Goal: Task Accomplishment & Management: Complete application form

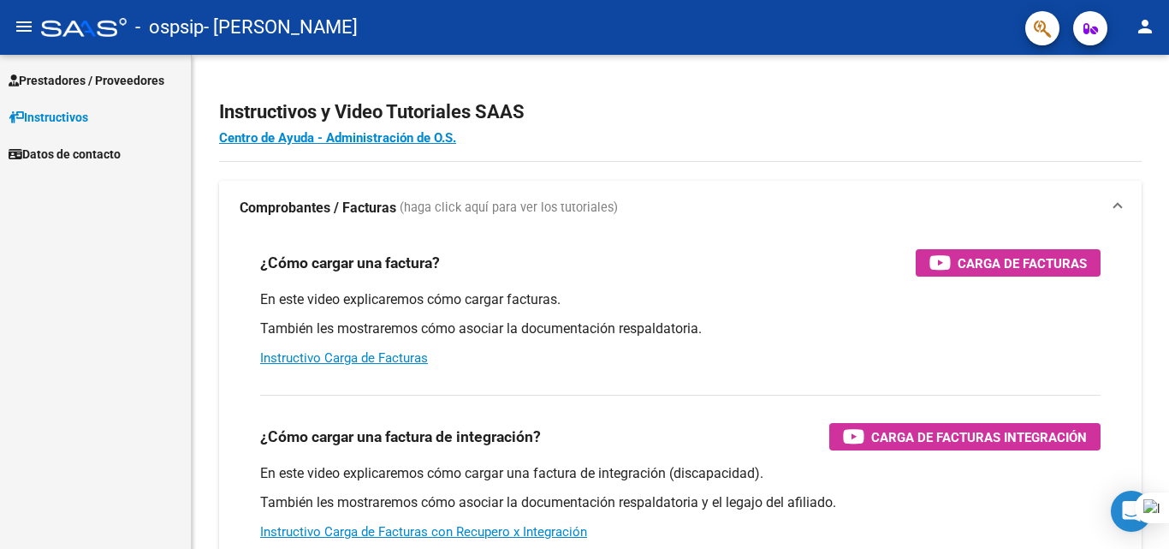
click at [58, 66] on link "Prestadores / Proveedores" at bounding box center [95, 80] width 191 height 37
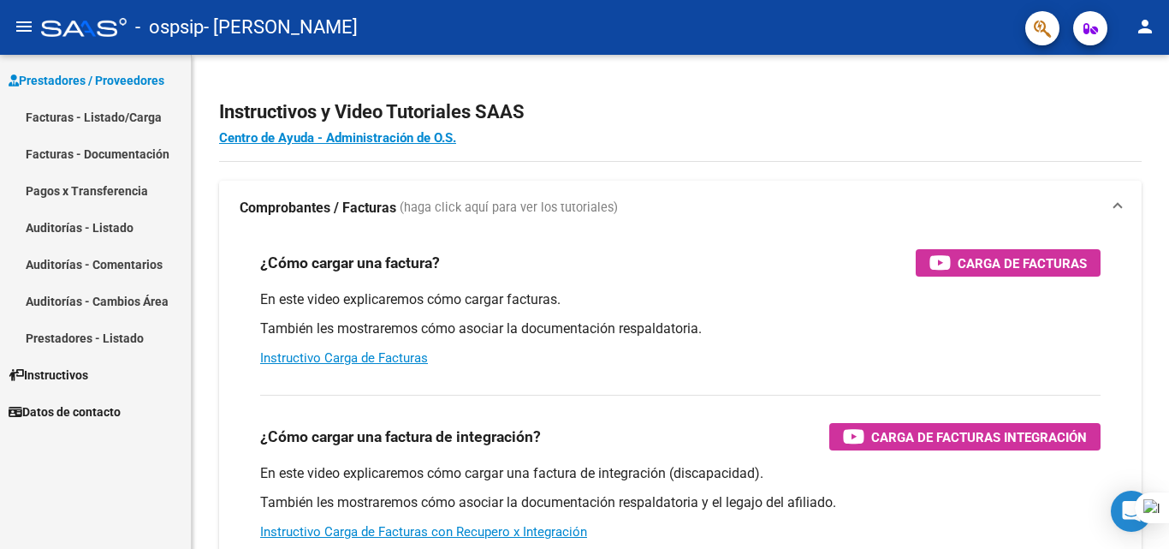
click at [90, 123] on link "Facturas - Listado/Carga" at bounding box center [95, 116] width 191 height 37
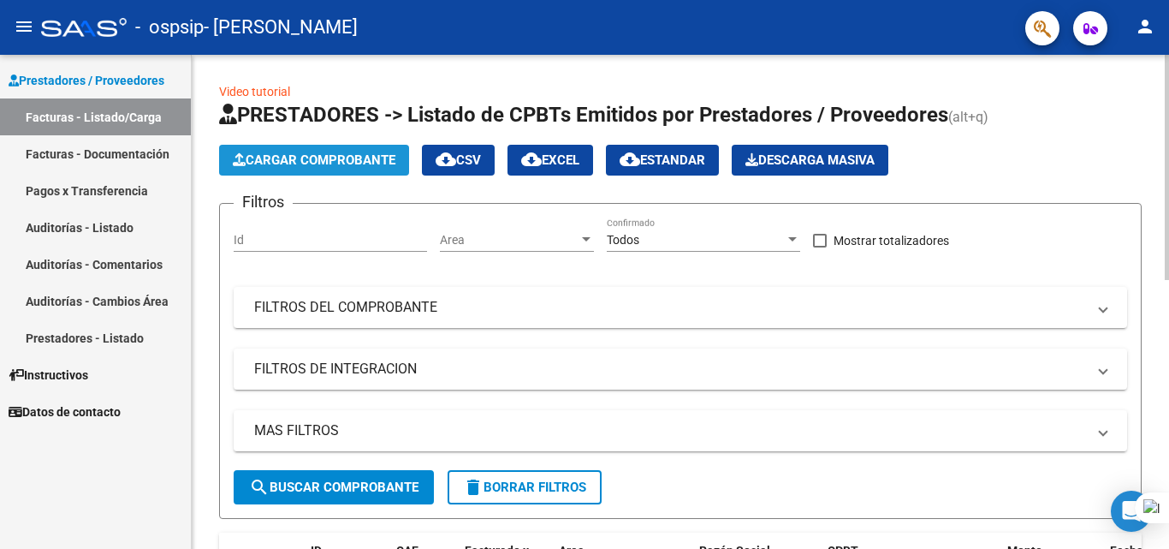
click at [305, 163] on span "Cargar Comprobante" at bounding box center [314, 159] width 163 height 15
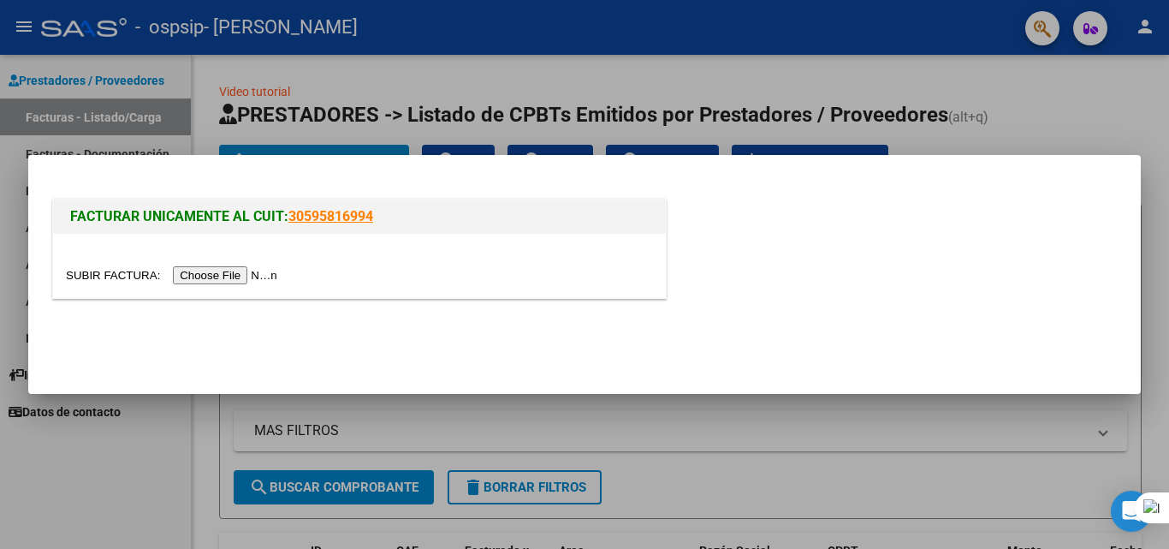
click at [237, 271] on input "file" at bounding box center [174, 275] width 217 height 18
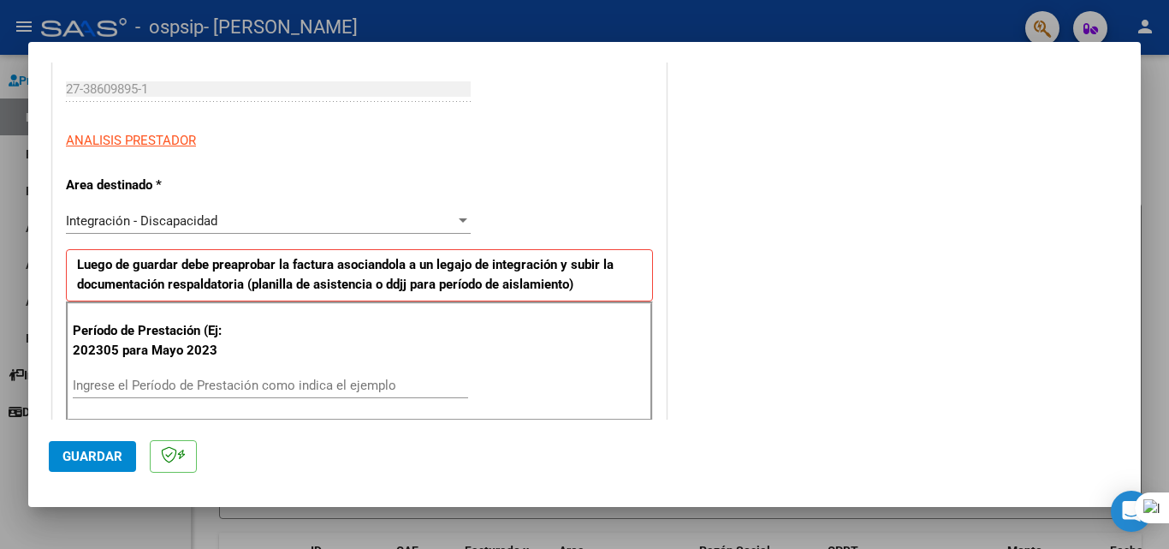
scroll to position [342, 0]
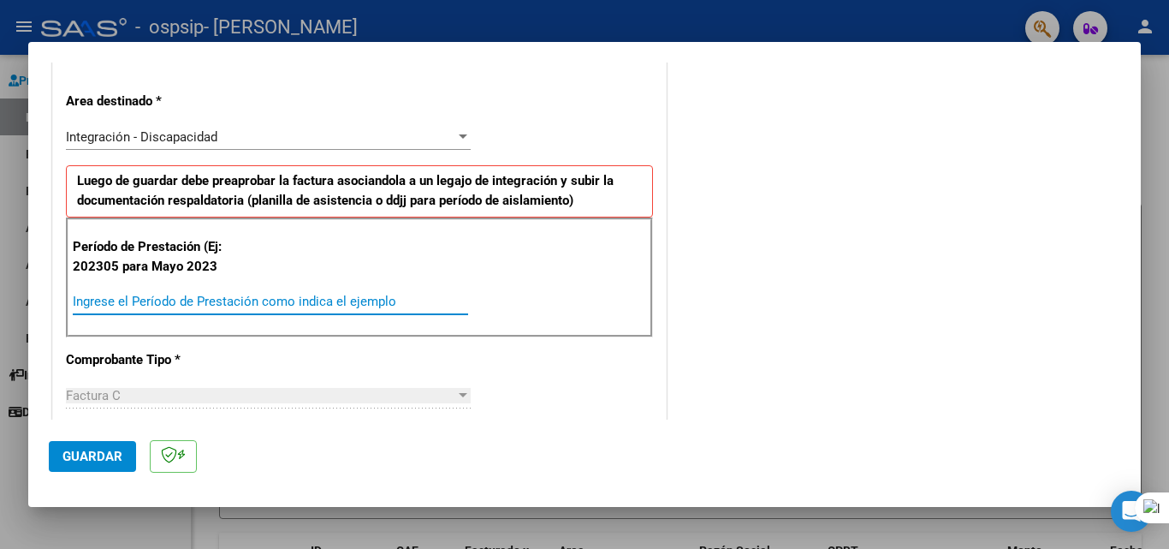
click at [187, 305] on input "Ingrese el Período de Prestación como indica el ejemplo" at bounding box center [270, 301] width 395 height 15
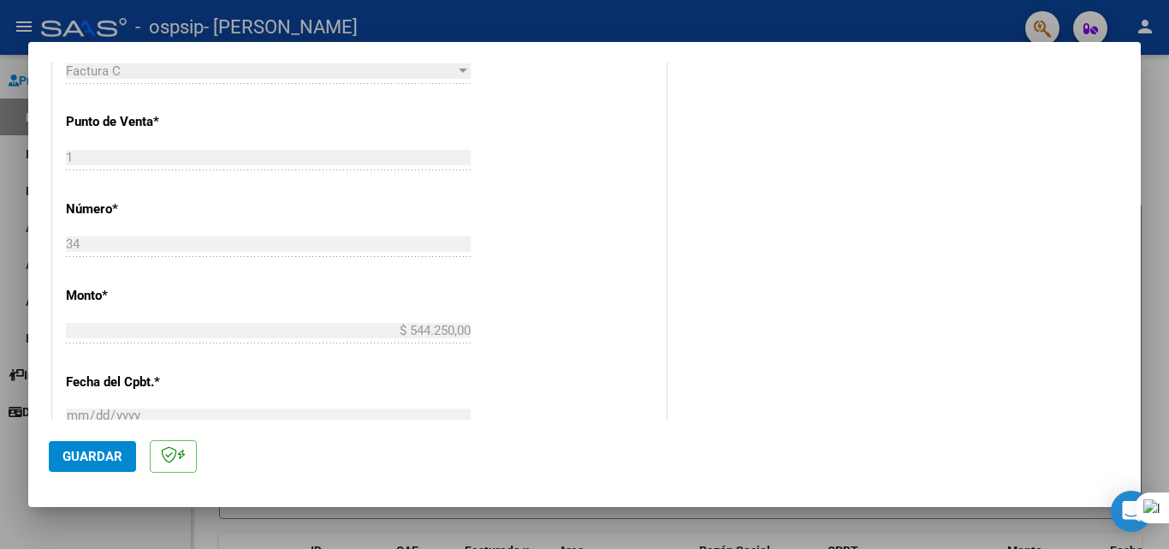
scroll to position [770, 0]
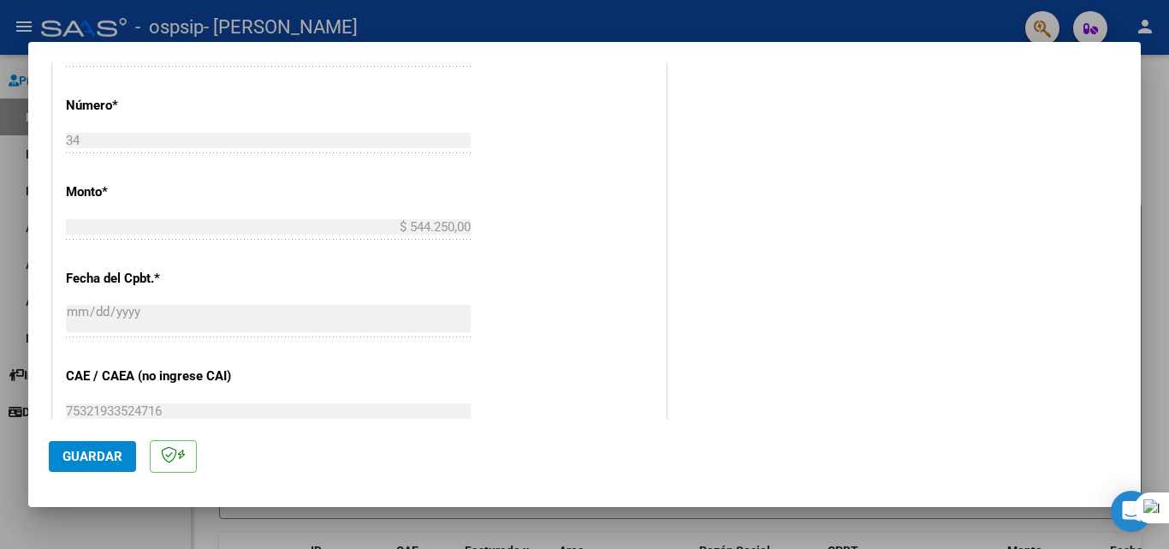
type input "202507"
click at [103, 460] on span "Guardar" at bounding box center [92, 455] width 60 height 15
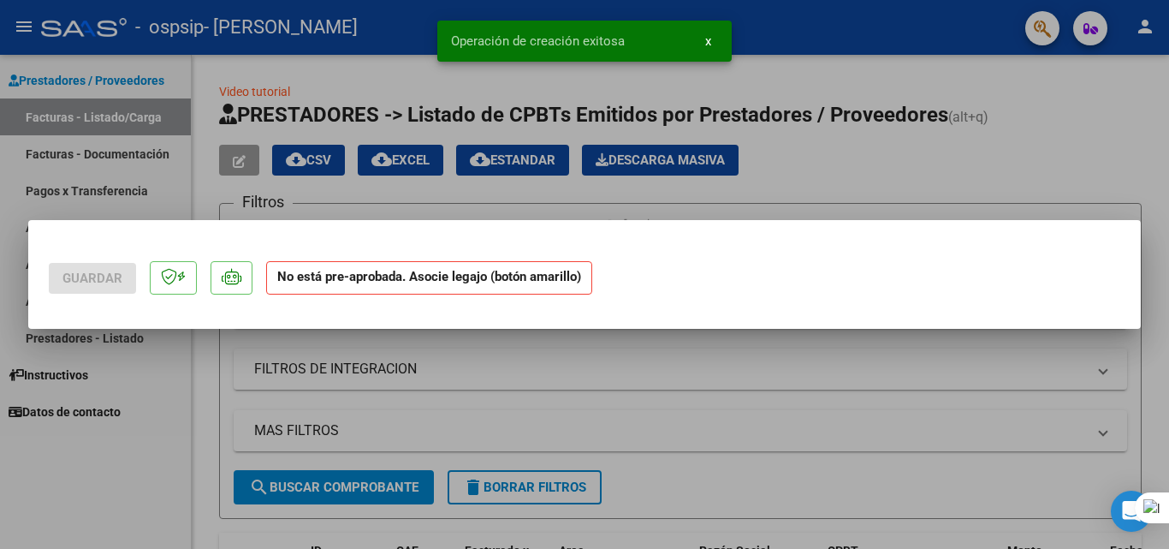
scroll to position [0, 0]
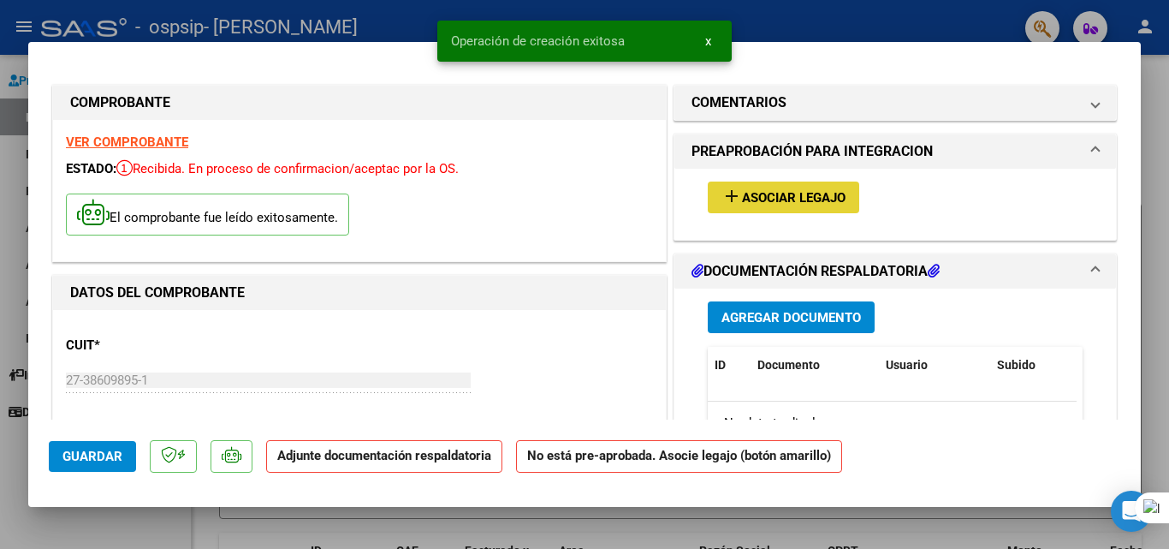
click at [749, 198] on span "Asociar Legajo" at bounding box center [794, 197] width 104 height 15
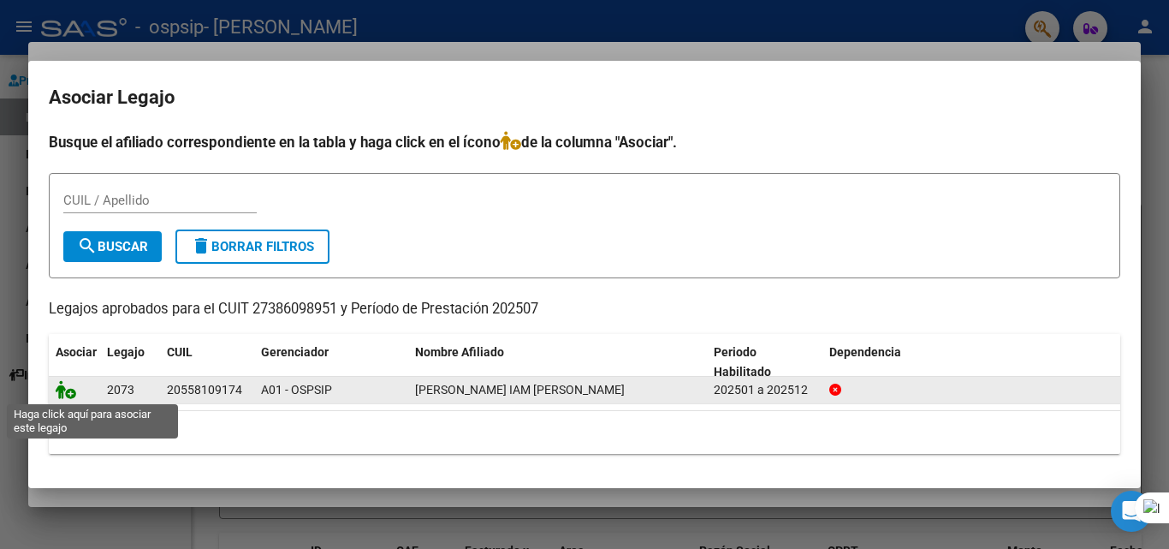
click at [72, 393] on icon at bounding box center [66, 389] width 21 height 19
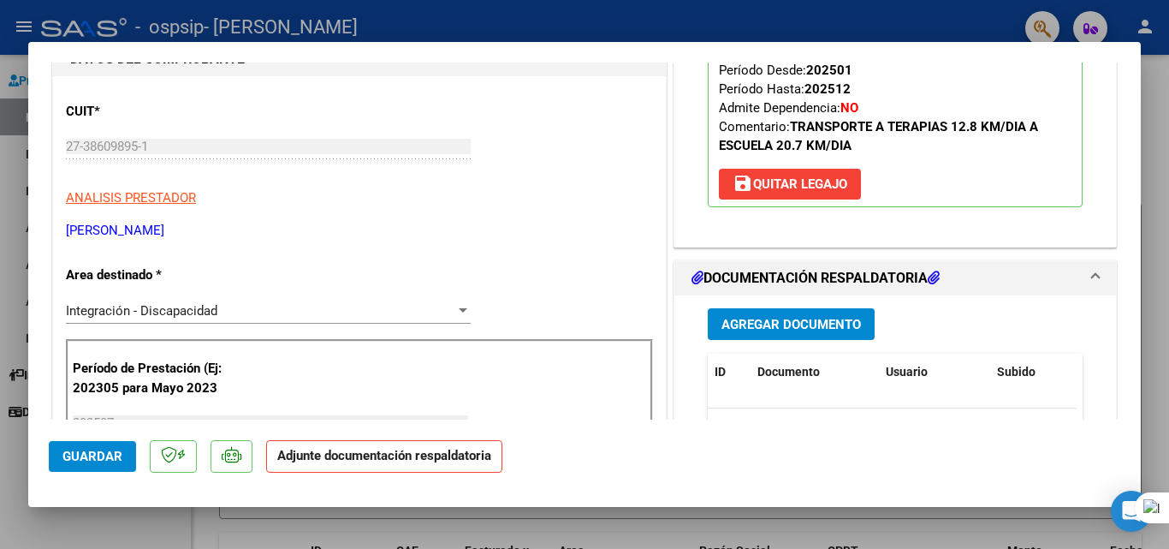
scroll to position [319, 0]
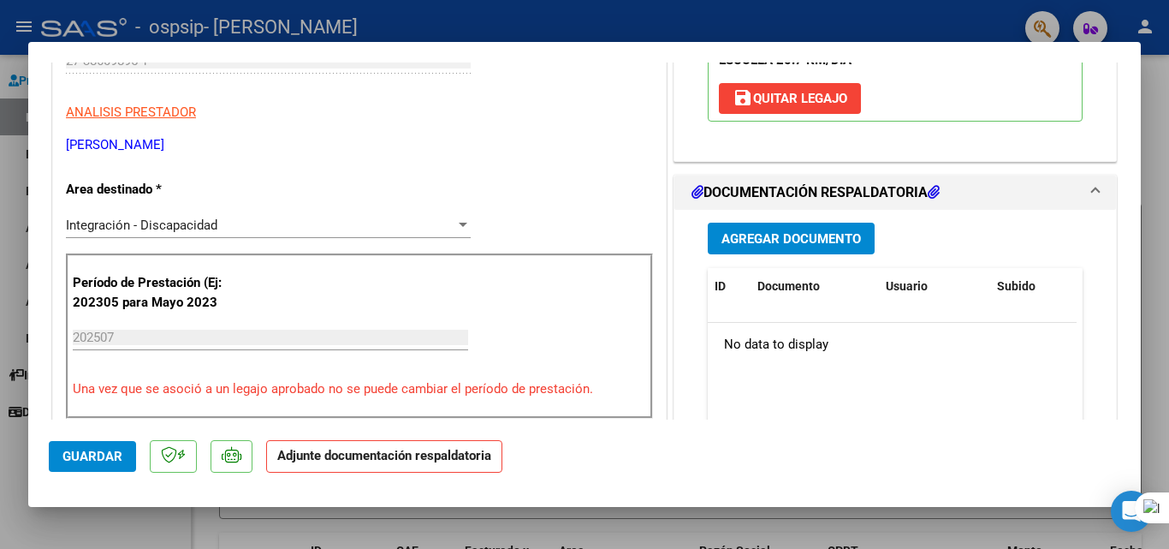
click at [812, 227] on button "Agregar Documento" at bounding box center [791, 238] width 167 height 32
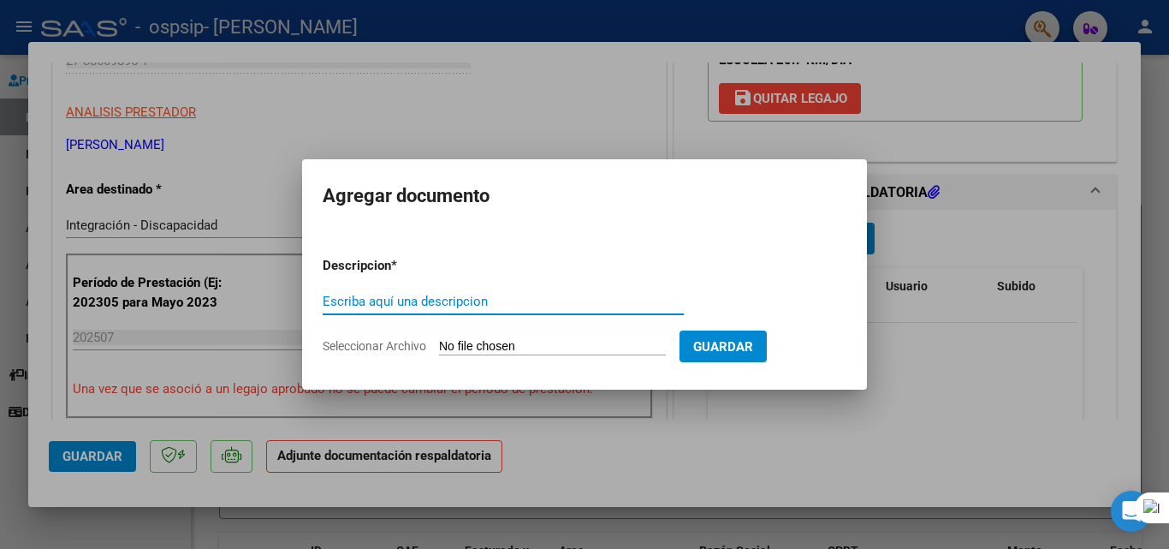
click at [400, 298] on input "Escriba aquí una descripcion" at bounding box center [503, 301] width 361 height 15
click at [478, 341] on input "Seleccionar Archivo" at bounding box center [552, 347] width 227 height 16
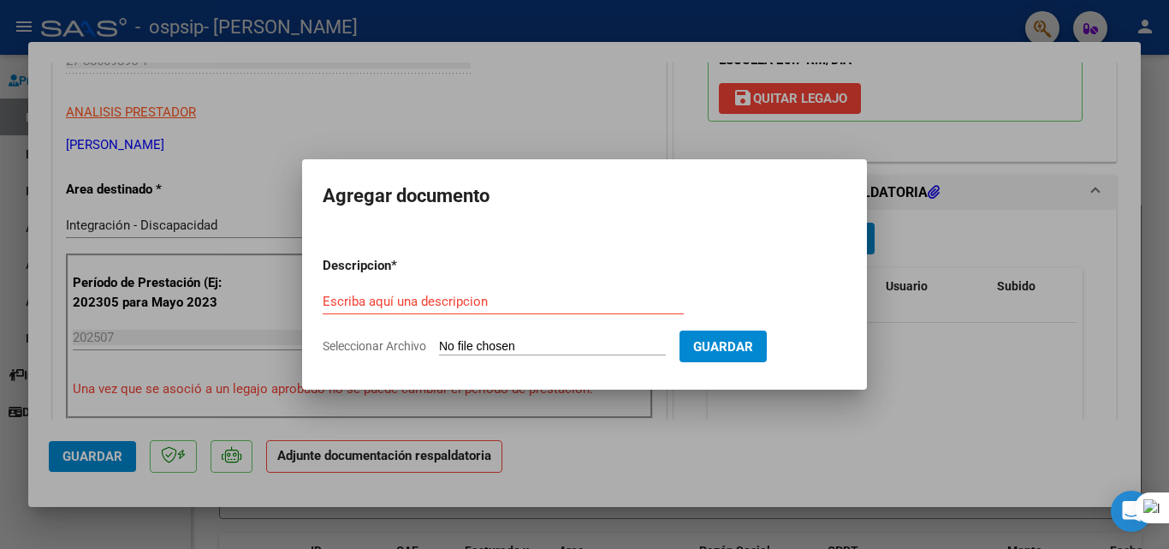
type input "C:\fakepath\[PERSON_NAME] IAM TRANSP A ESCUELA AUTORIZACION 2025 SEGUN RESOLUCI…"
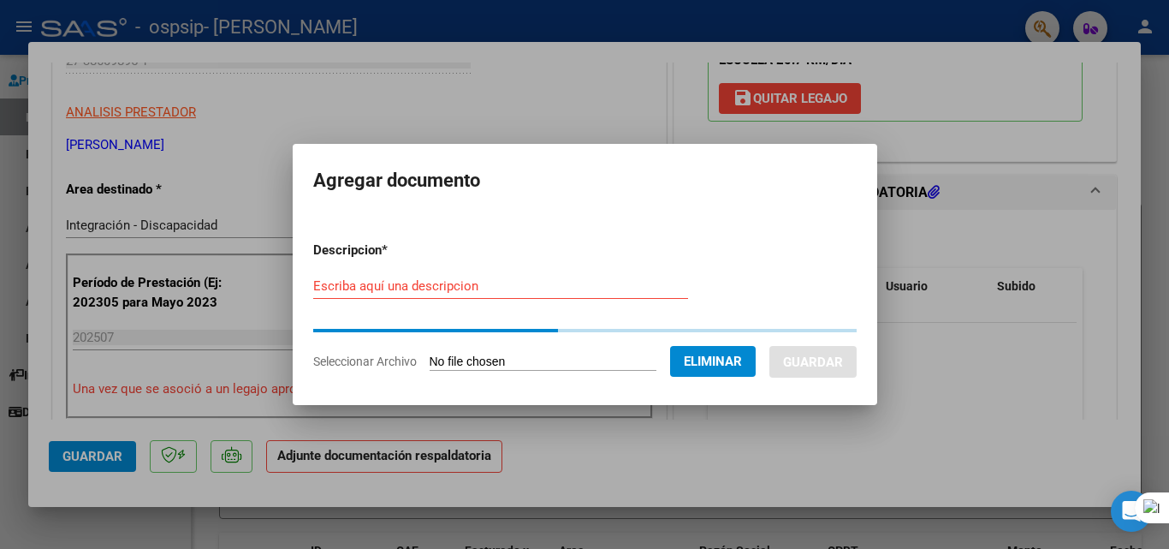
click at [473, 265] on form "Descripcion * Escriba aquí una descripcion Seleccionar Archivo Eliminar Guardar" at bounding box center [584, 306] width 543 height 156
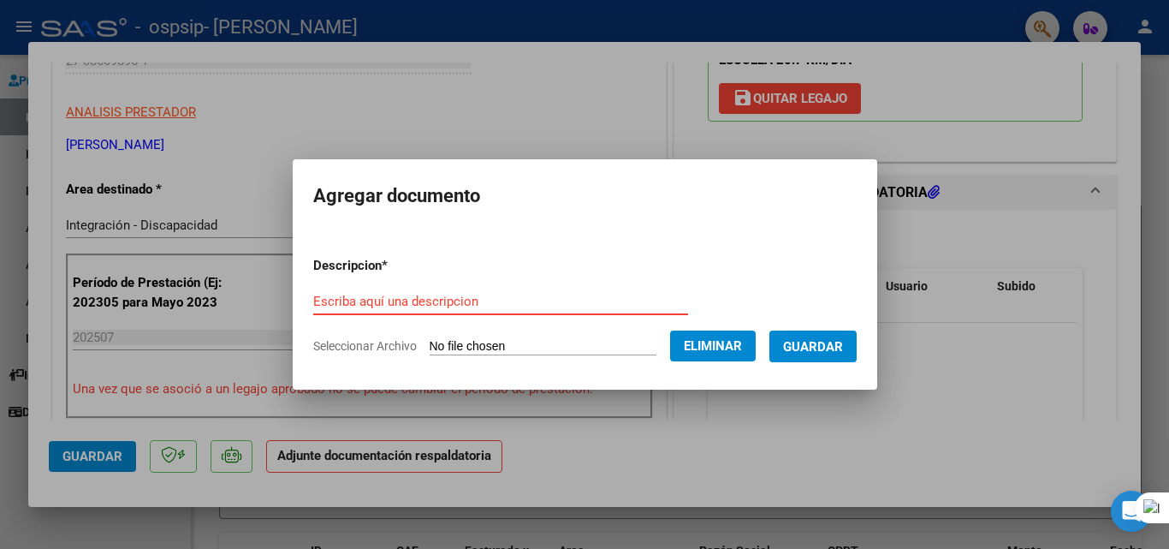
click at [461, 294] on input "Escriba aquí una descripcion" at bounding box center [500, 301] width 375 height 15
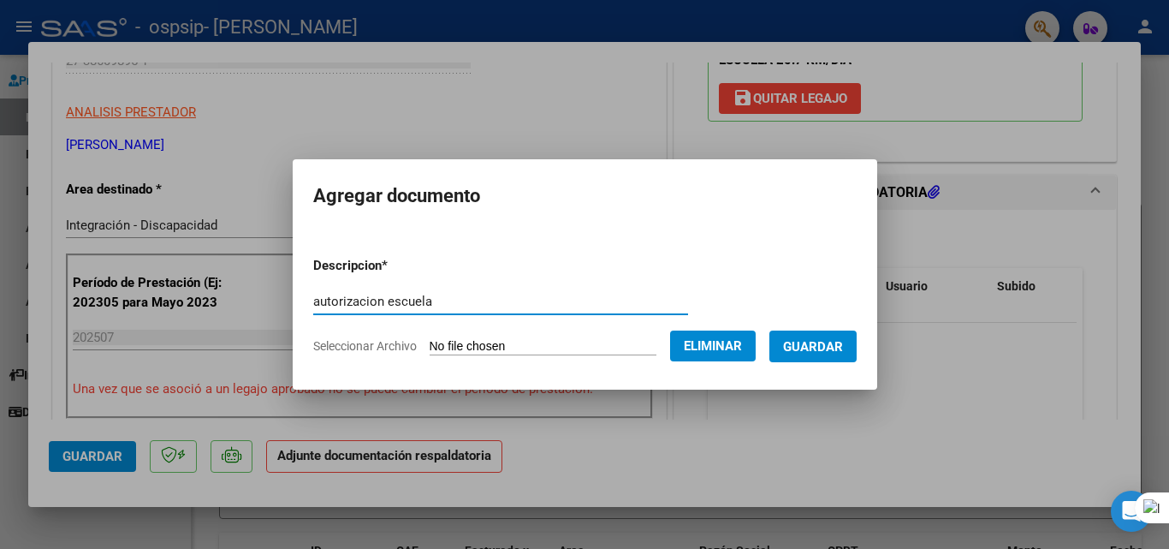
type input "autorizacion escuela"
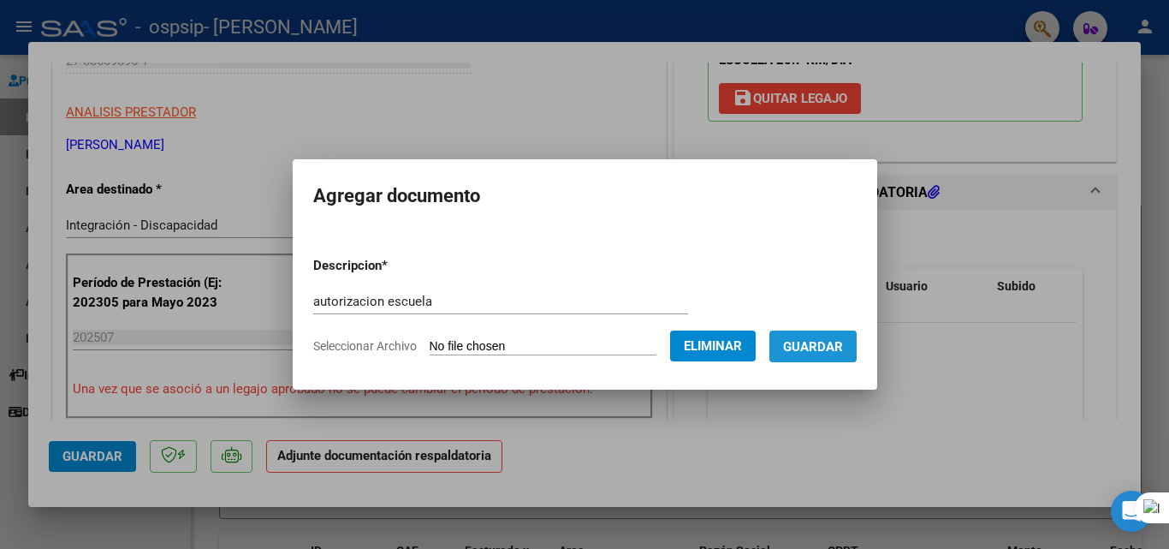
click at [843, 349] on span "Guardar" at bounding box center [813, 346] width 60 height 15
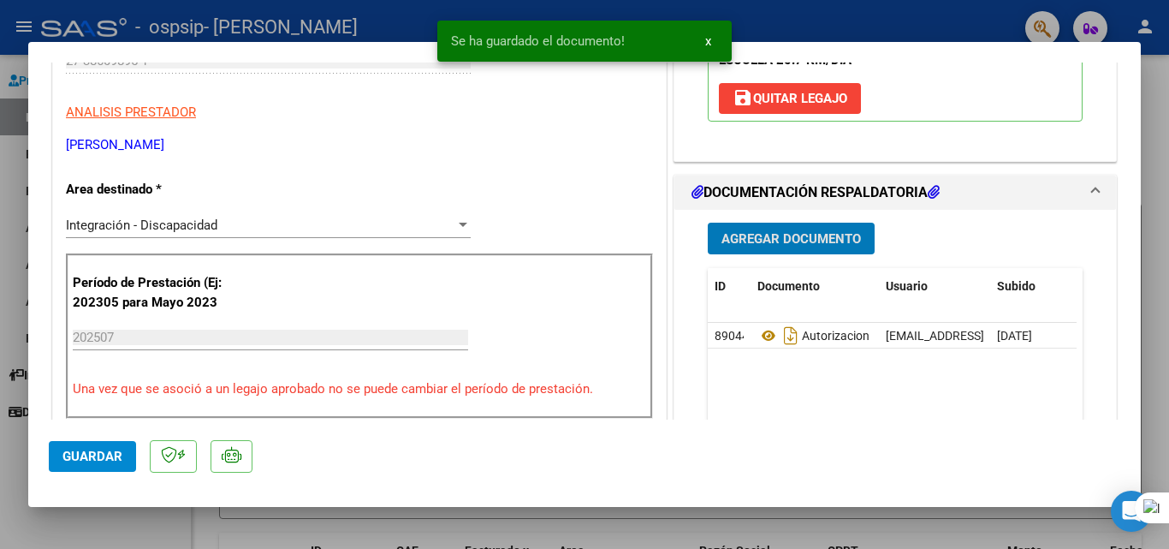
click at [798, 244] on span "Agregar Documento" at bounding box center [790, 238] width 139 height 15
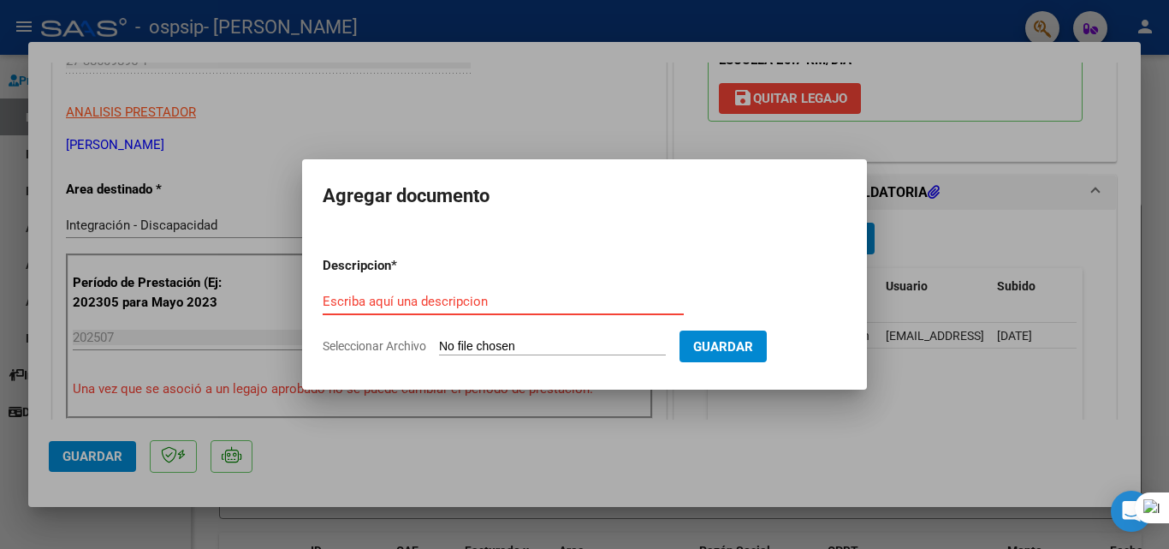
click at [550, 337] on form "Descripcion * Escriba aquí una descripcion Seleccionar Archivo Guardar" at bounding box center [585, 305] width 524 height 125
click at [528, 339] on input "Seleccionar Archivo" at bounding box center [552, 347] width 227 height 16
type input "C:\fakepath\[PERSON_NAME] IAM TRANSP A TERAPIAS AUTORIZACION 2025 SEGUN RESOLUC…"
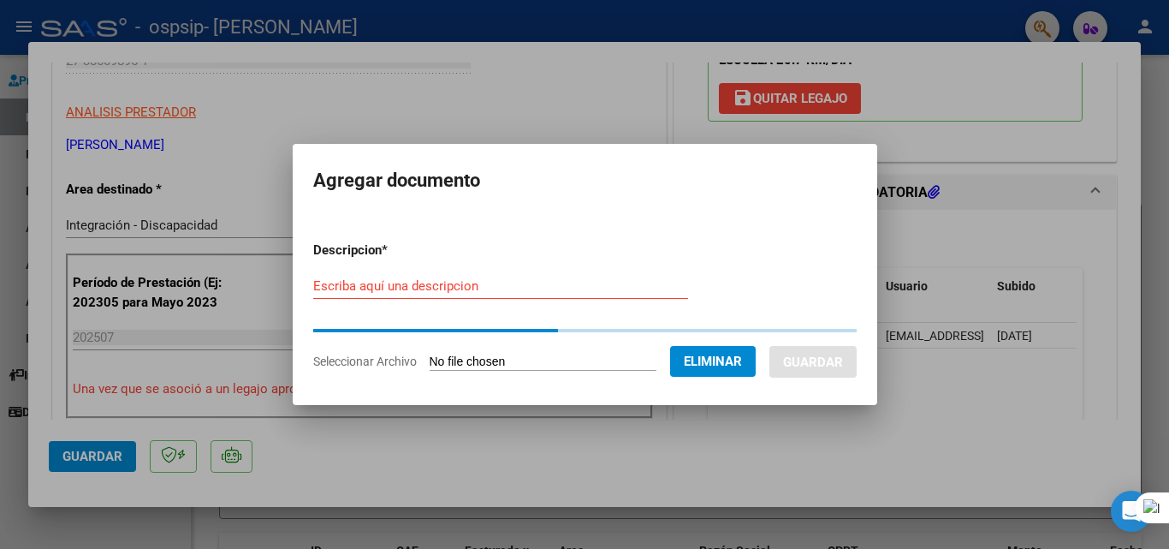
click at [425, 282] on input "Escriba aquí una descripcion" at bounding box center [500, 285] width 375 height 15
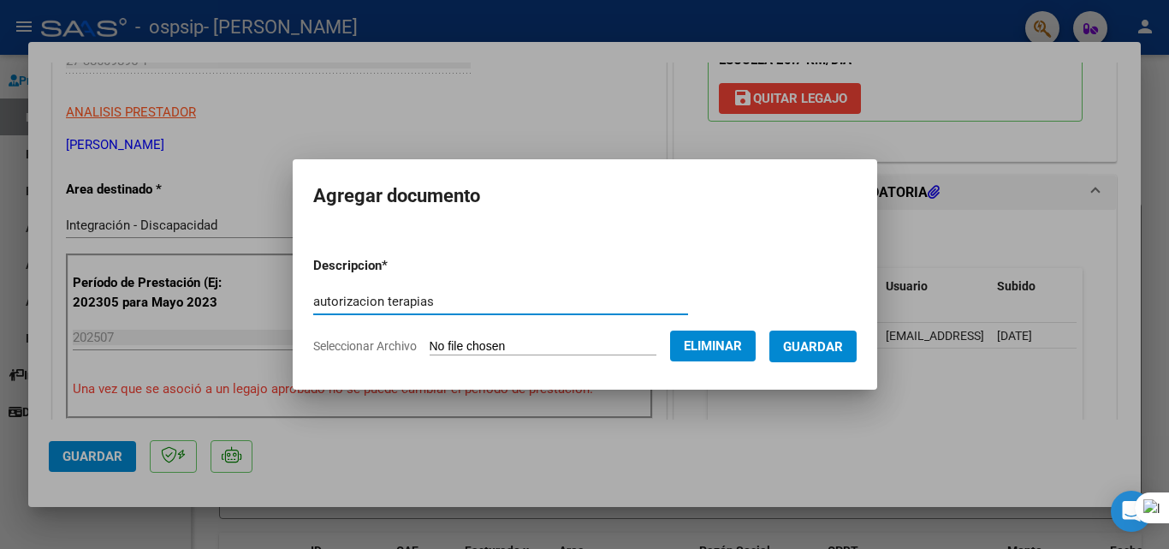
type input "autorizacion terapias"
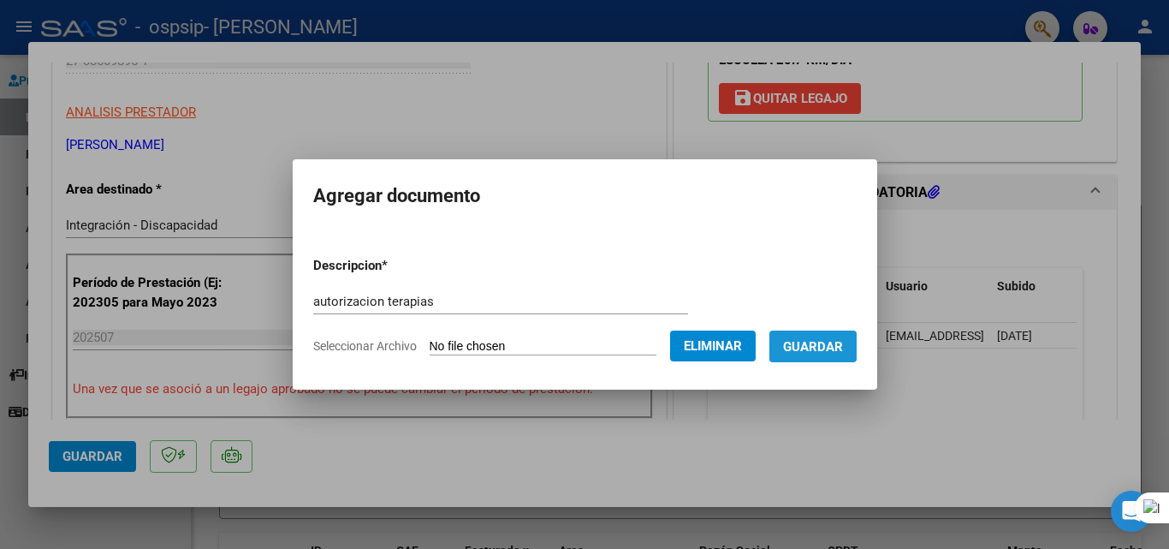
click at [824, 352] on span "Guardar" at bounding box center [813, 346] width 60 height 15
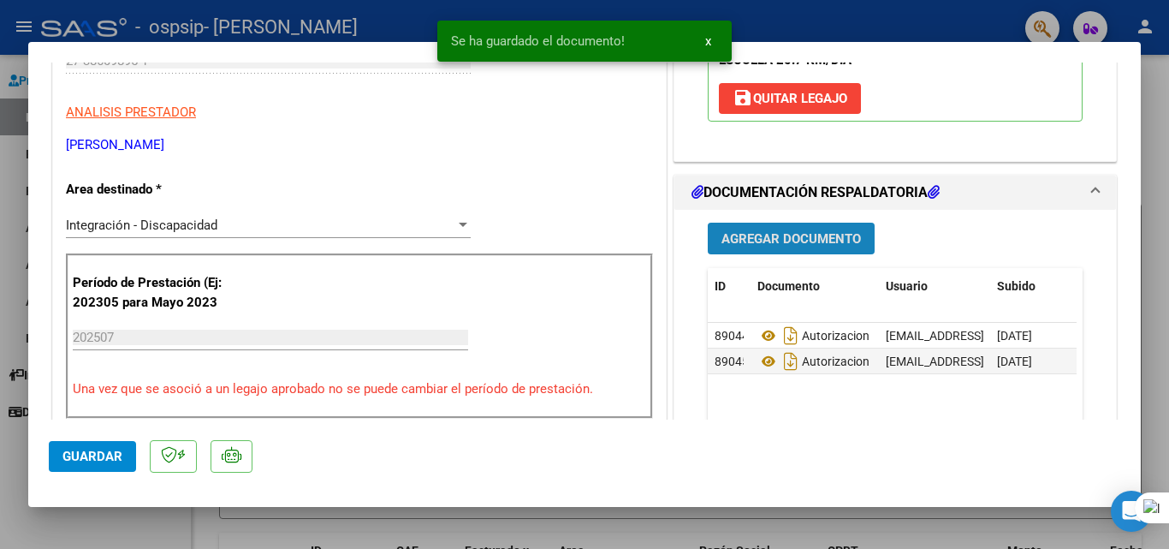
click at [803, 240] on span "Agregar Documento" at bounding box center [790, 238] width 139 height 15
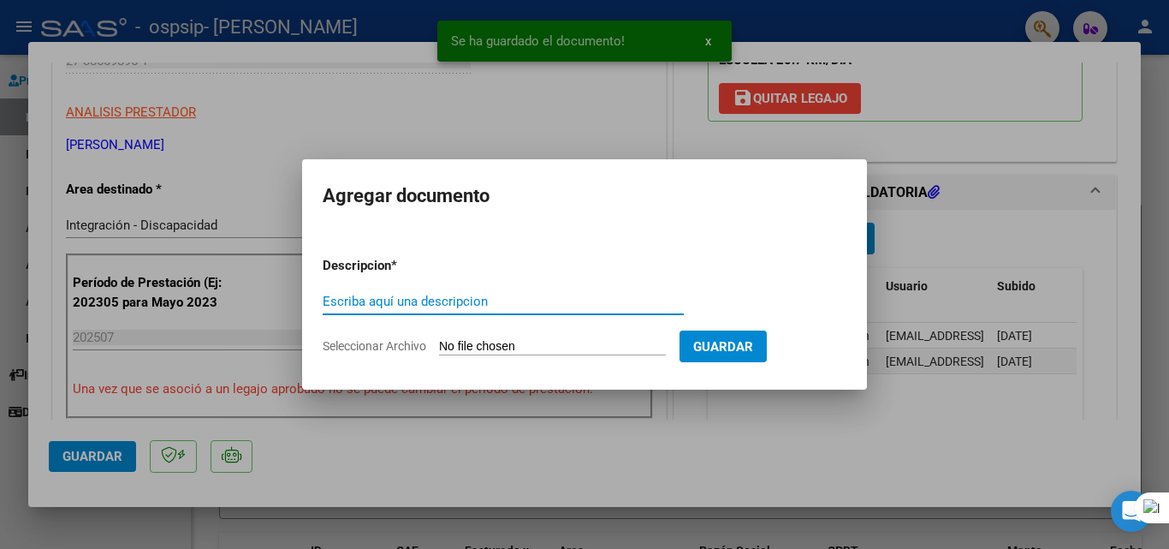
click at [467, 342] on input "Seleccionar Archivo" at bounding box center [552, 347] width 227 height 16
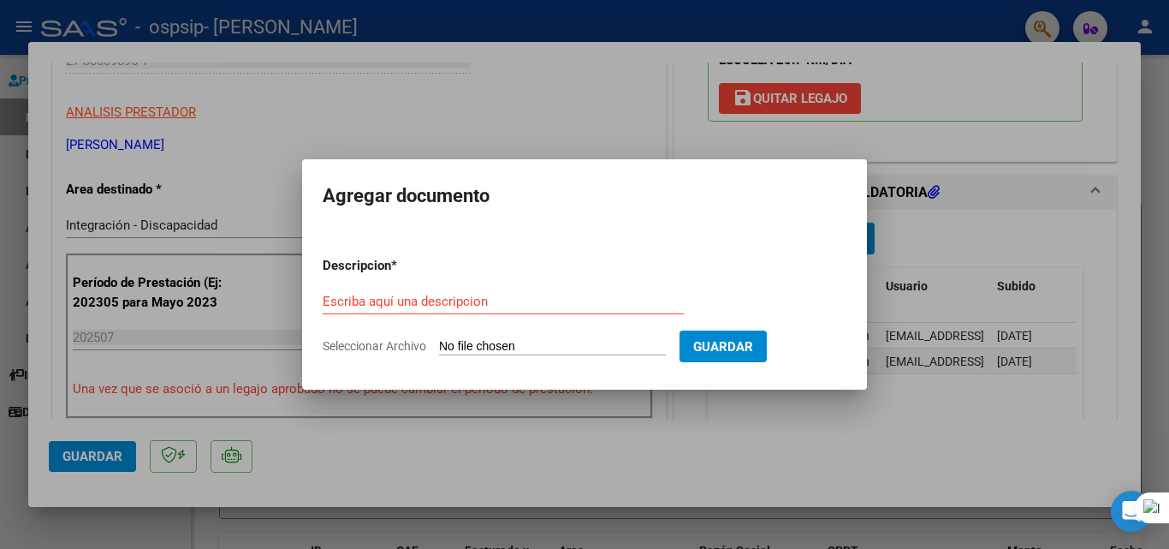
type input "C:\fakepath\WhatsApp Image [DATE] 18.46.57 (2).jpeg"
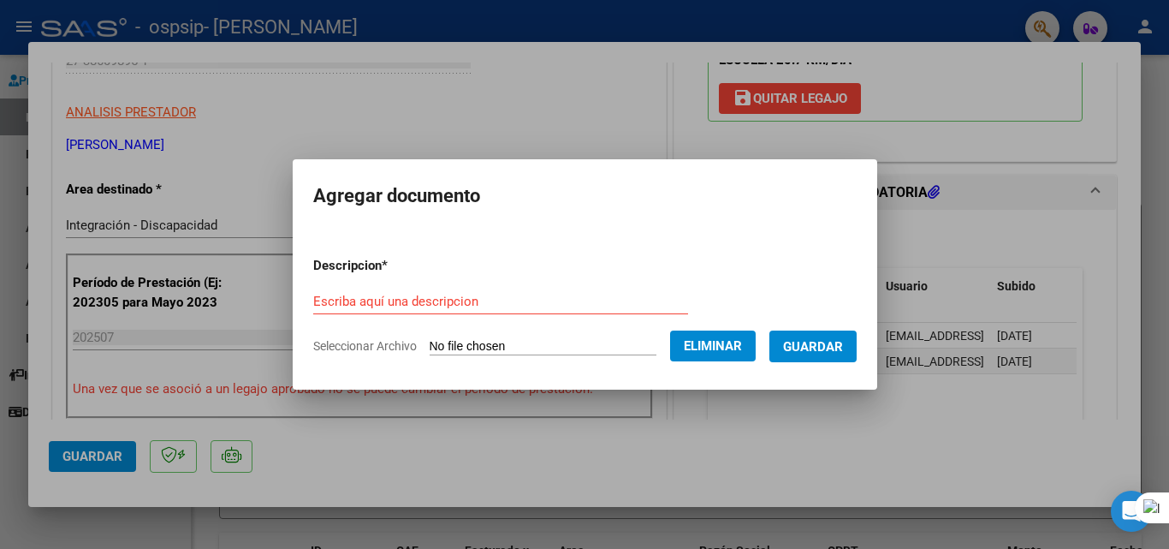
click at [429, 277] on form "Descripcion * Escriba aquí una descripcion Seleccionar Archivo Eliminar Guardar" at bounding box center [584, 305] width 543 height 125
click at [430, 294] on input "Escriba aquí una descripcion" at bounding box center [500, 301] width 375 height 15
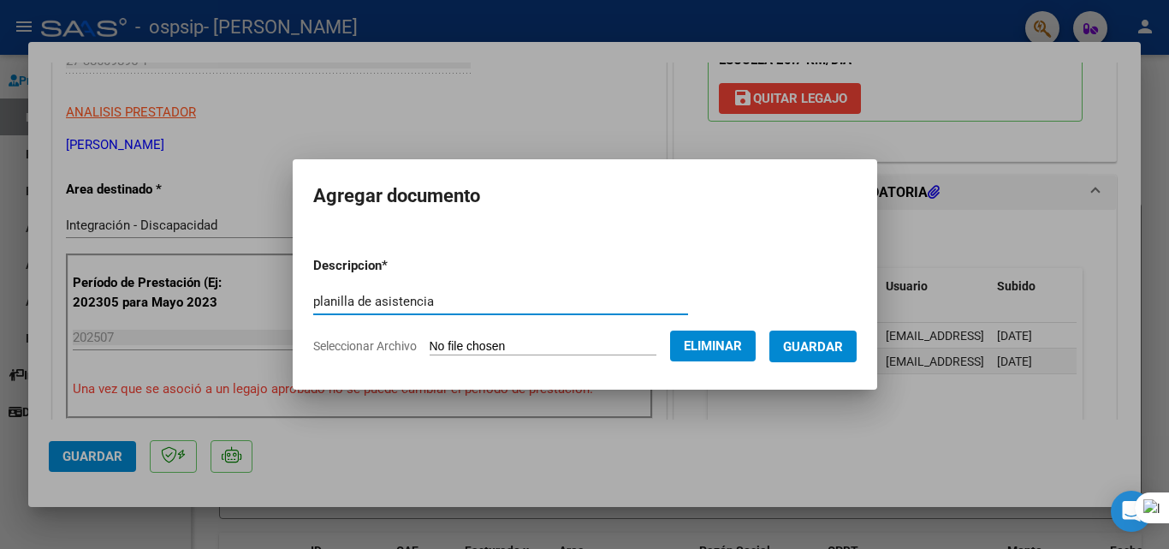
drag, startPoint x: 250, startPoint y: 318, endPoint x: 199, endPoint y: 305, distance: 52.3
click at [199, 305] on div "COMPROBANTE VER COMPROBANTE ESTADO: Recibida. En proceso de confirmacion/acepta…" at bounding box center [584, 274] width 1169 height 549
type input "planilla de asistencia"
click at [829, 347] on span "Guardar" at bounding box center [813, 346] width 60 height 15
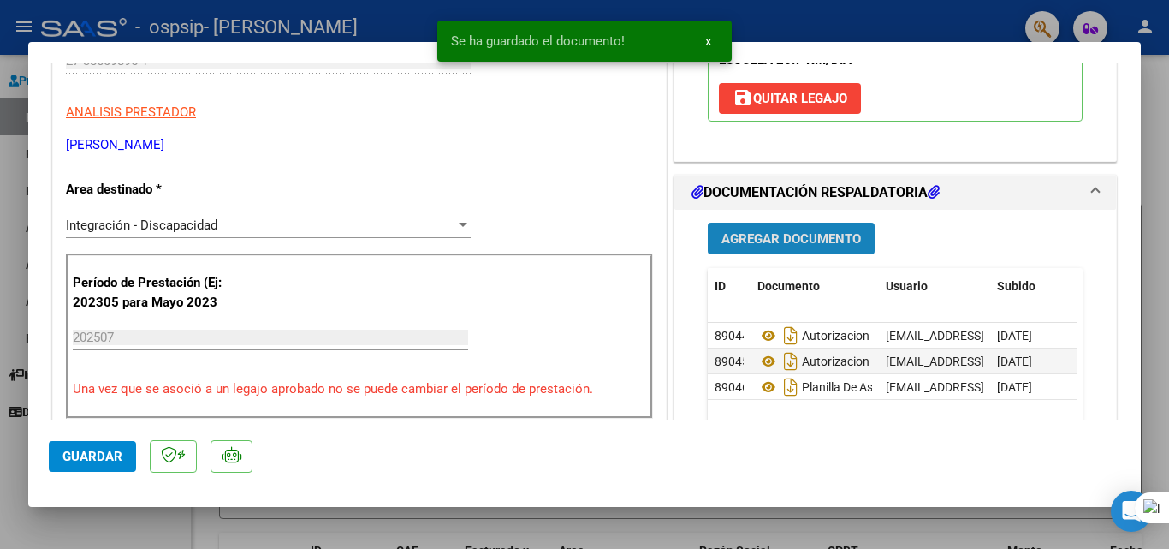
click at [764, 239] on span "Agregar Documento" at bounding box center [790, 238] width 139 height 15
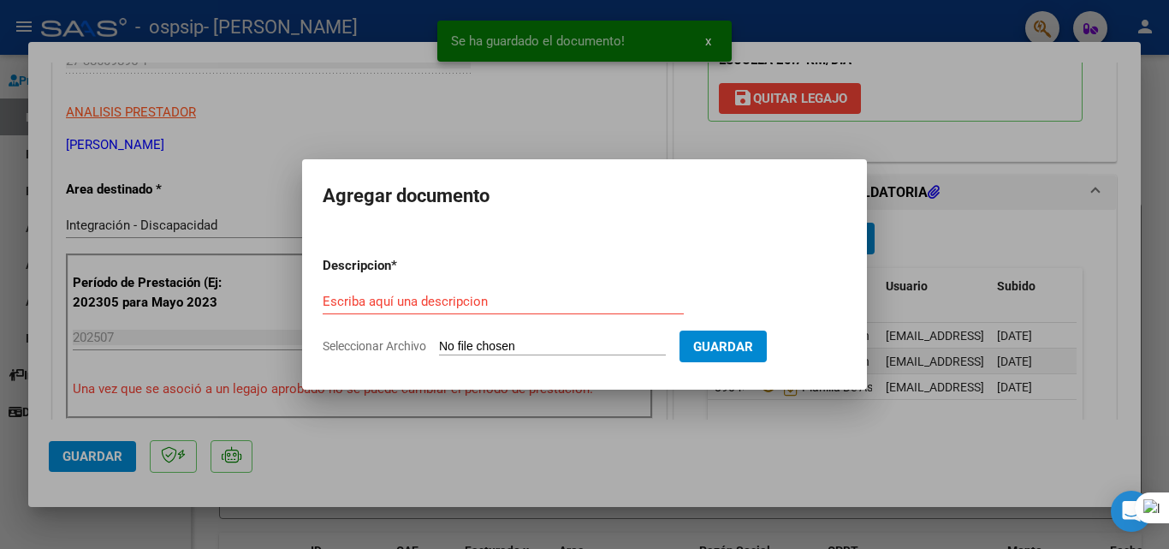
click at [596, 339] on input "Seleccionar Archivo" at bounding box center [552, 347] width 227 height 16
type input "C:\fakepath\WhatsApp Image [DATE] 18.46.57 (1).jpeg"
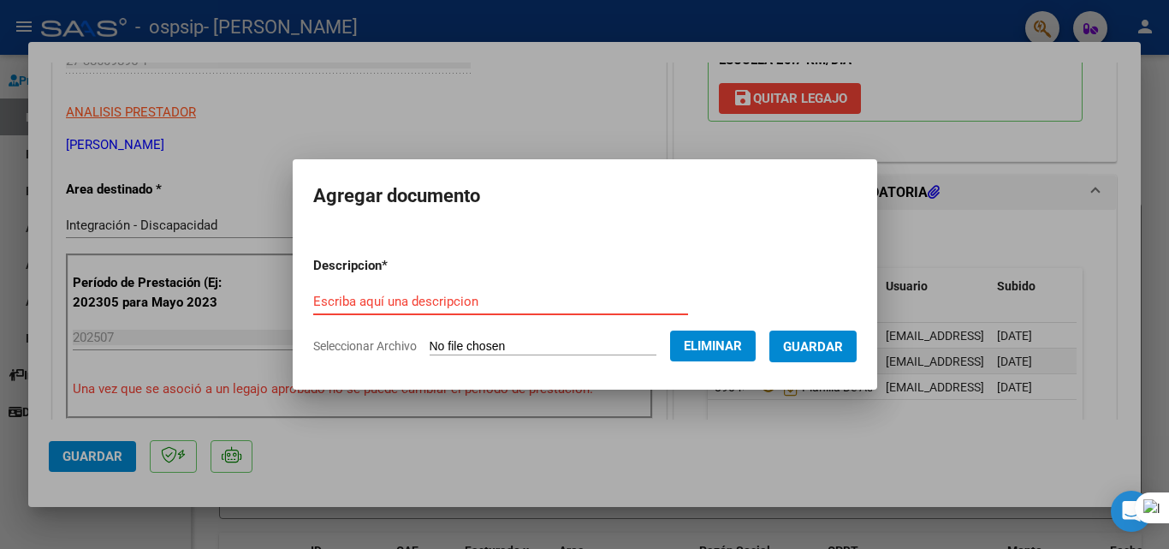
click at [442, 300] on input "Escriba aquí una descripcion" at bounding box center [500, 301] width 375 height 15
paste input "planilla de asistencia"
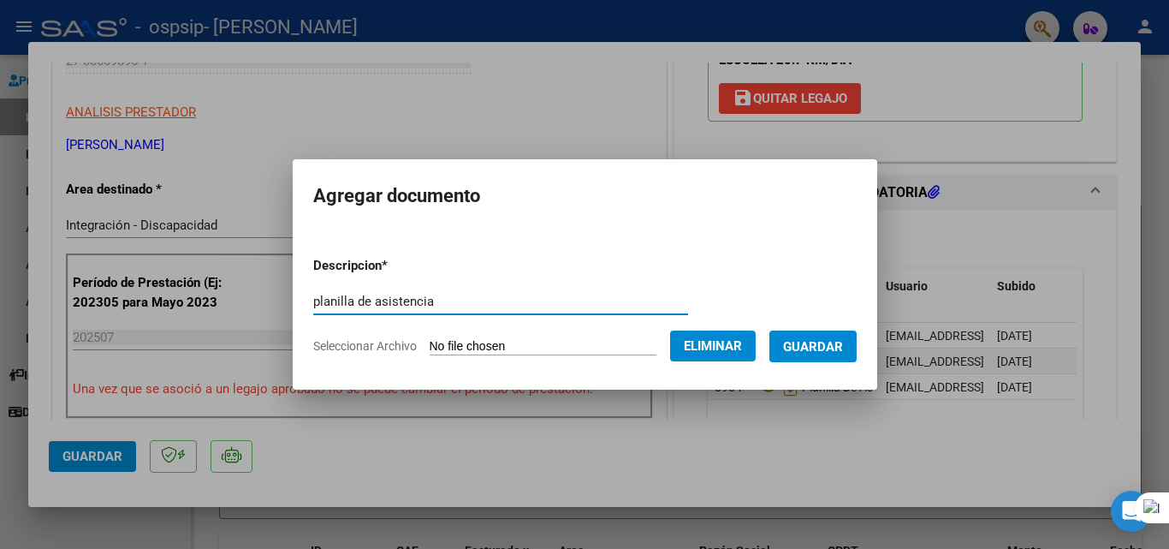
type input "planilla de asistencia"
click at [843, 351] on span "Guardar" at bounding box center [813, 346] width 60 height 15
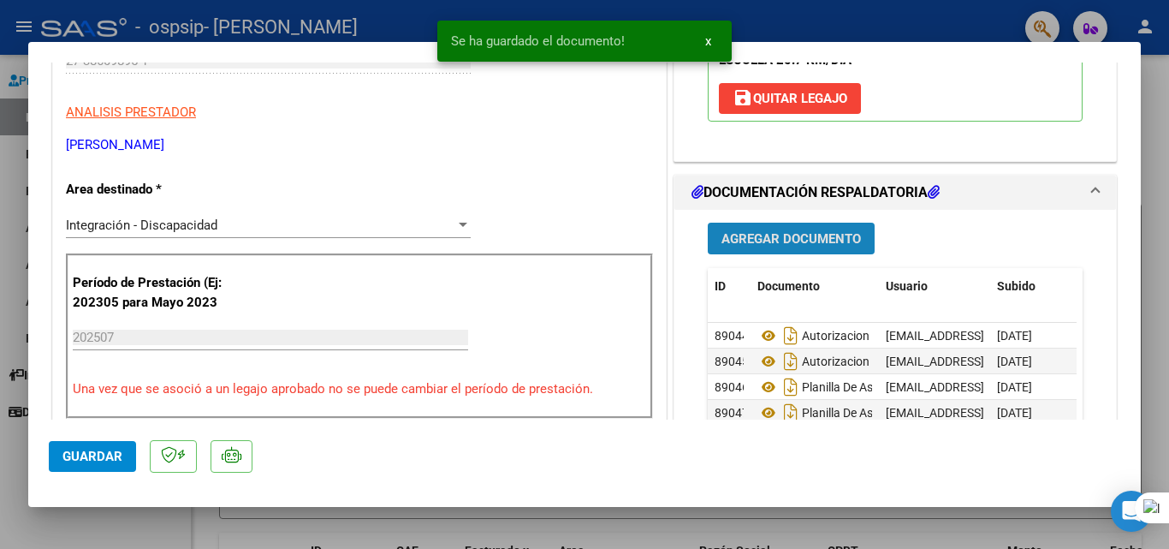
click at [824, 237] on span "Agregar Documento" at bounding box center [790, 238] width 139 height 15
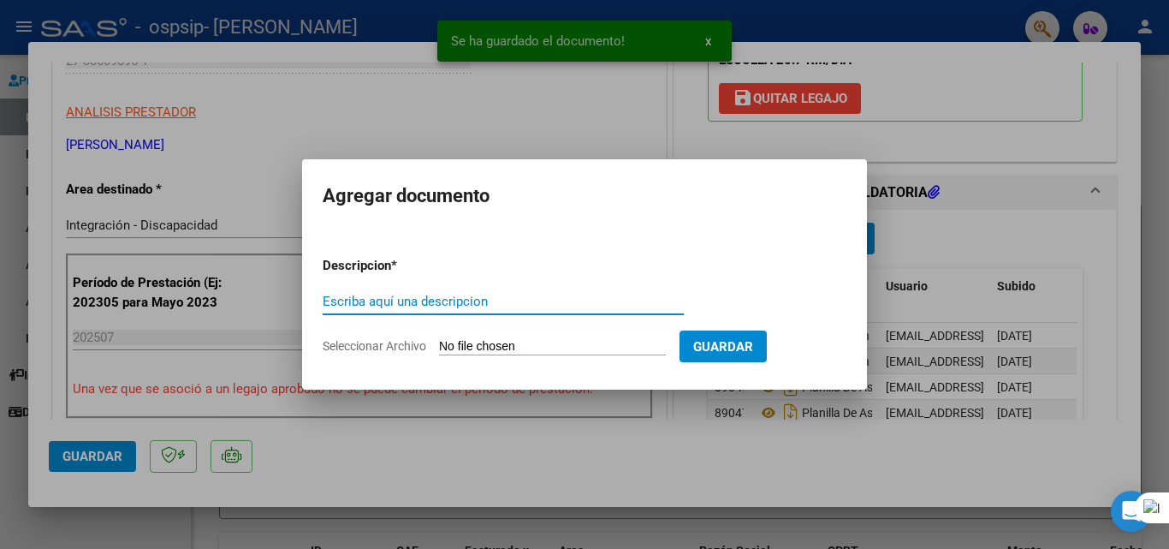
click at [489, 353] on input "Seleccionar Archivo" at bounding box center [552, 347] width 227 height 16
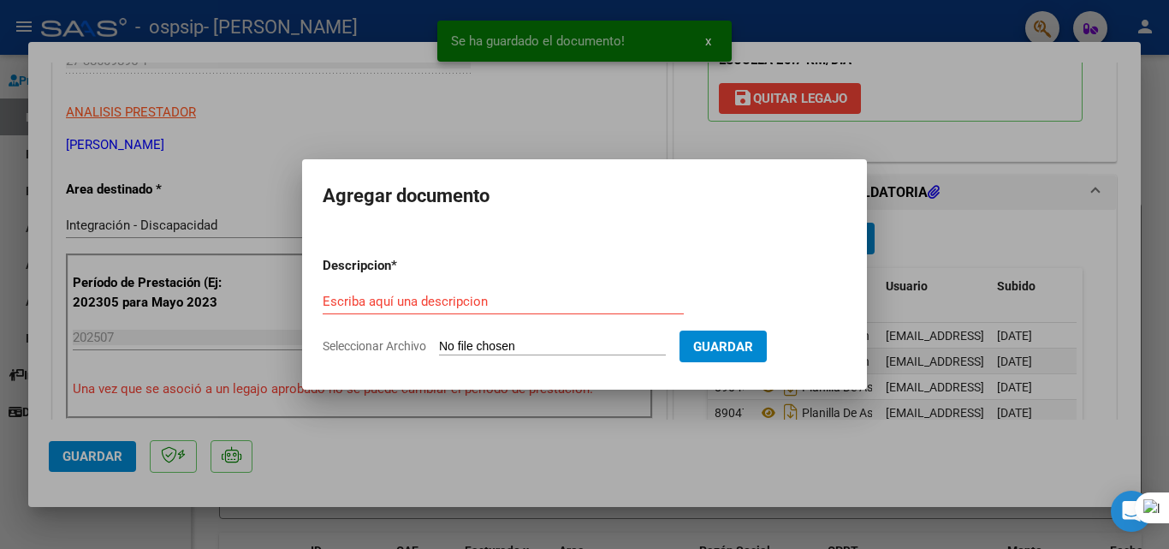
type input "C:\fakepath\WhatsApp Image [DATE] 18.46.57.jpeg"
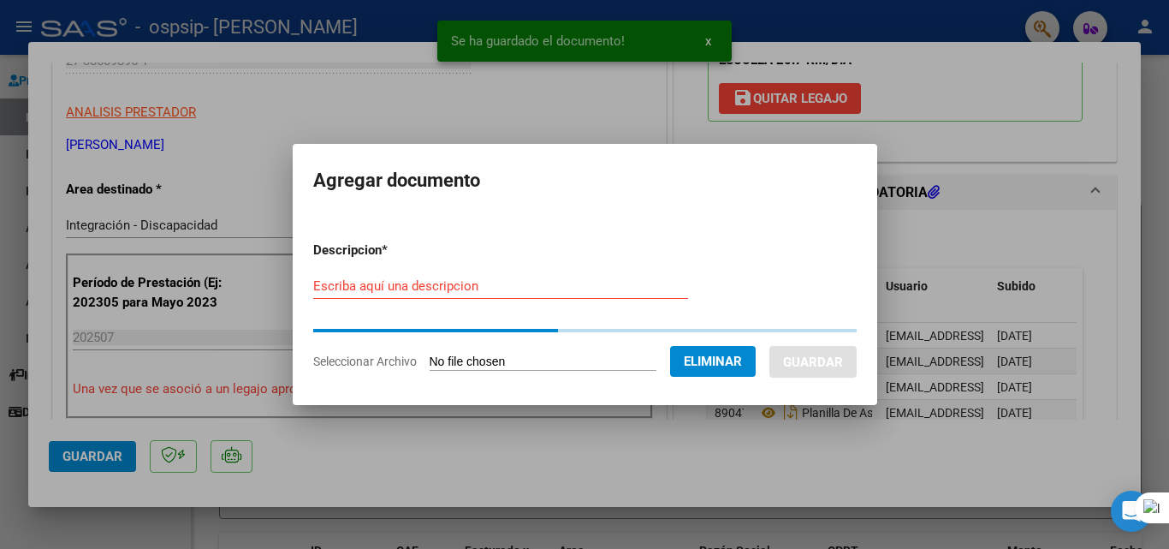
click at [550, 305] on div "Escriba aquí una descripcion" at bounding box center [500, 294] width 375 height 42
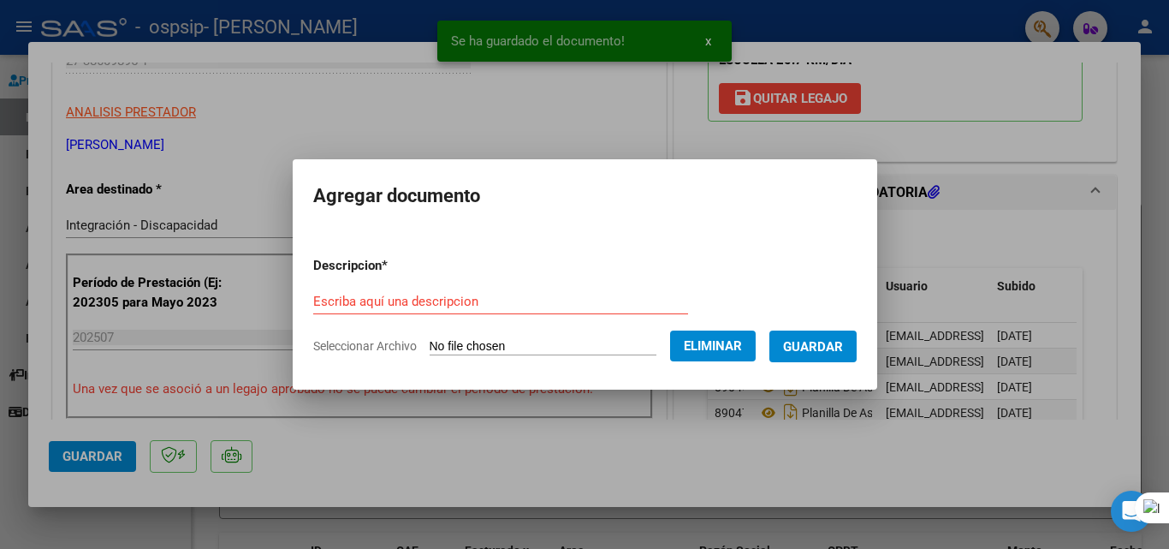
click at [540, 289] on div "Escriba aquí una descripcion" at bounding box center [500, 301] width 375 height 26
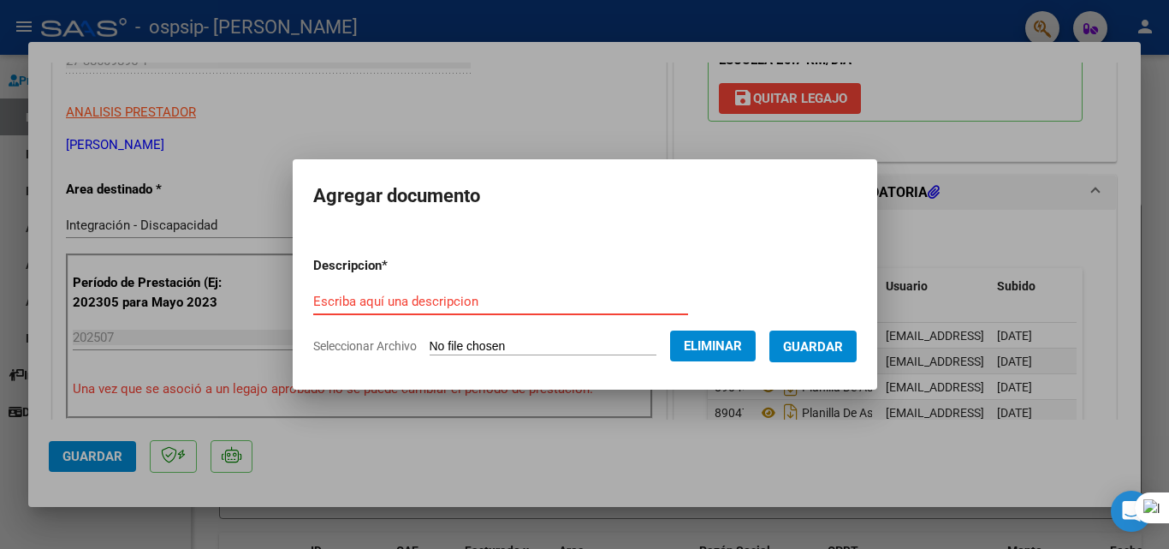
paste input "planilla de asistencia"
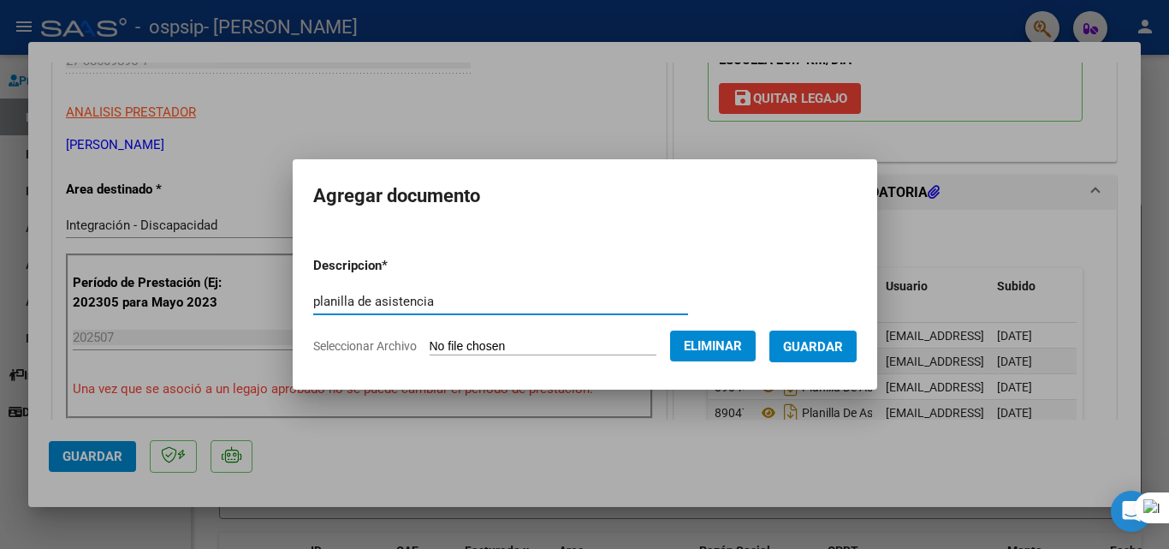
type input "planilla de asistencia"
click at [833, 327] on form "Descripcion * planilla de asistencia Escriba aquí una descripcion Seleccionar A…" at bounding box center [584, 305] width 543 height 125
click at [843, 353] on span "Guardar" at bounding box center [813, 346] width 60 height 15
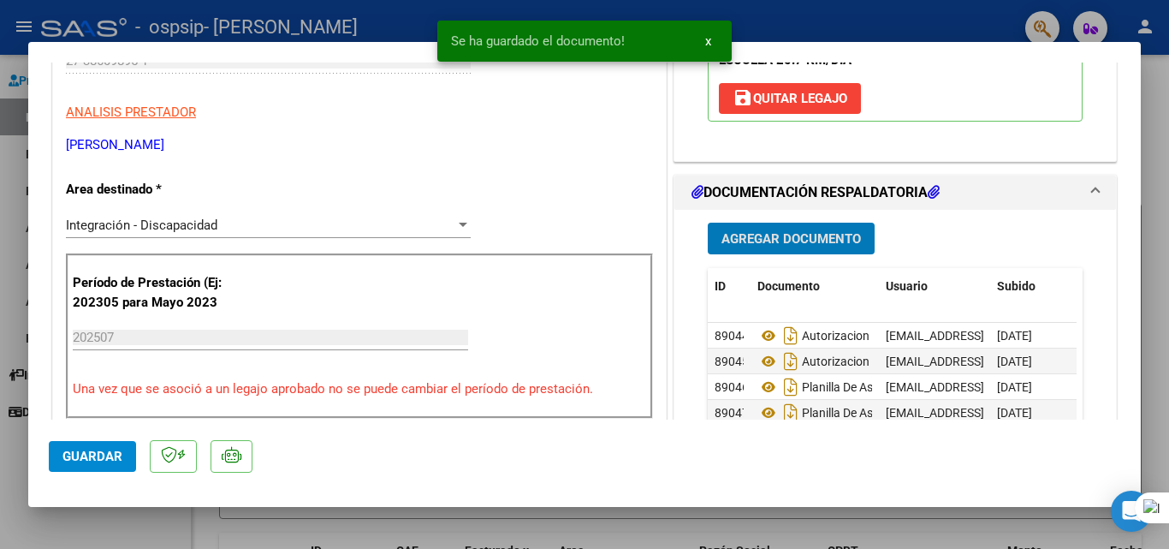
click at [780, 234] on span "Agregar Documento" at bounding box center [790, 238] width 139 height 15
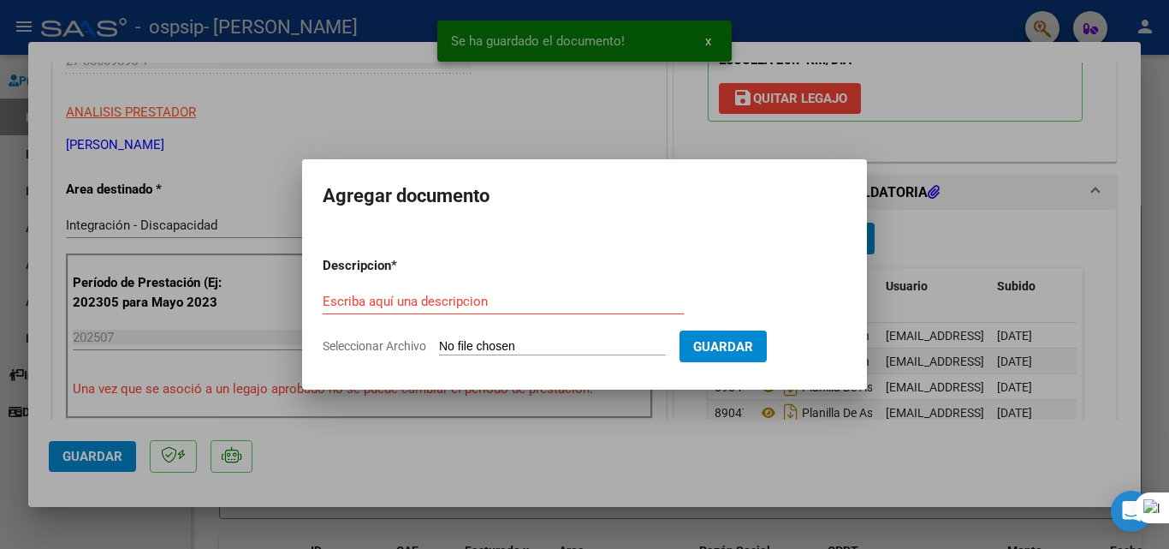
click at [454, 341] on input "Seleccionar Archivo" at bounding box center [552, 347] width 227 height 16
type input "C:\fakepath\WhatsApp Image [DATE] 18.46.56.jpeg"
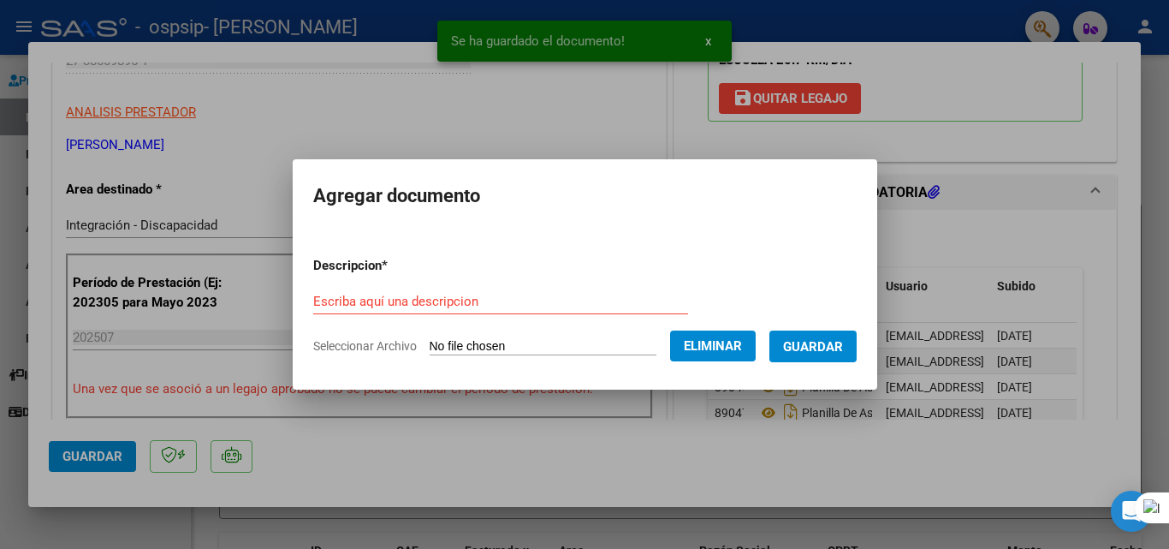
click at [567, 294] on input "Escriba aquí una descripcion" at bounding box center [500, 301] width 375 height 15
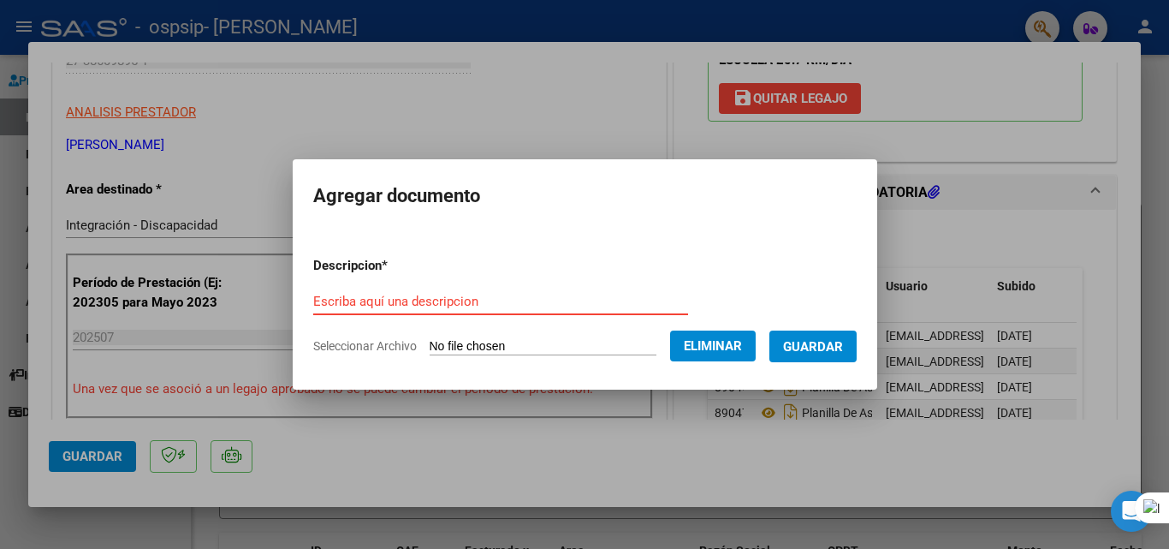
paste input "planilla de asistencia"
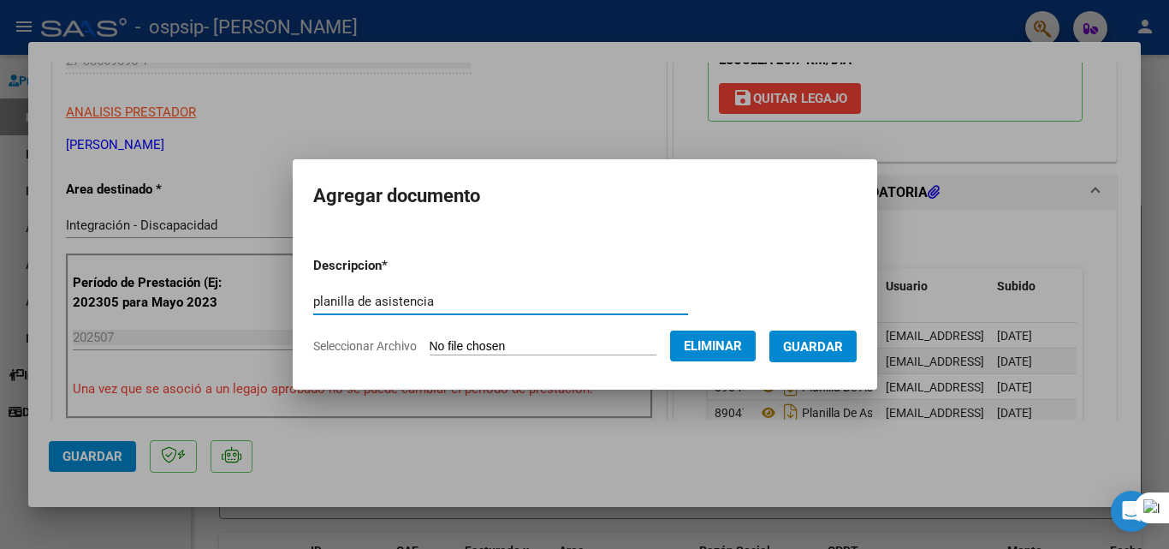
type input "planilla de asistencia"
click at [807, 350] on span "Guardar" at bounding box center [813, 346] width 60 height 15
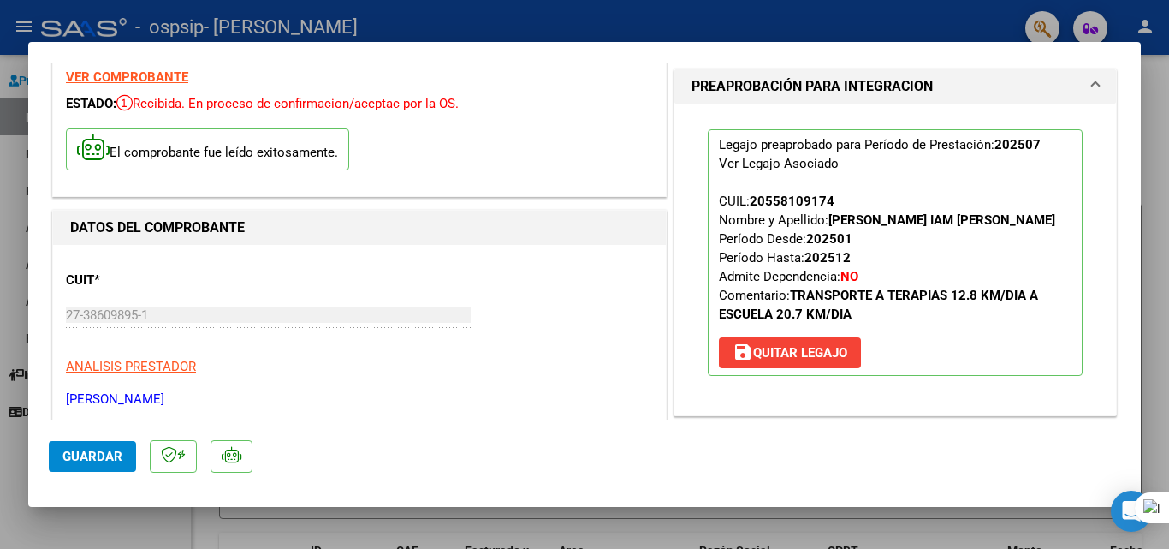
scroll to position [0, 0]
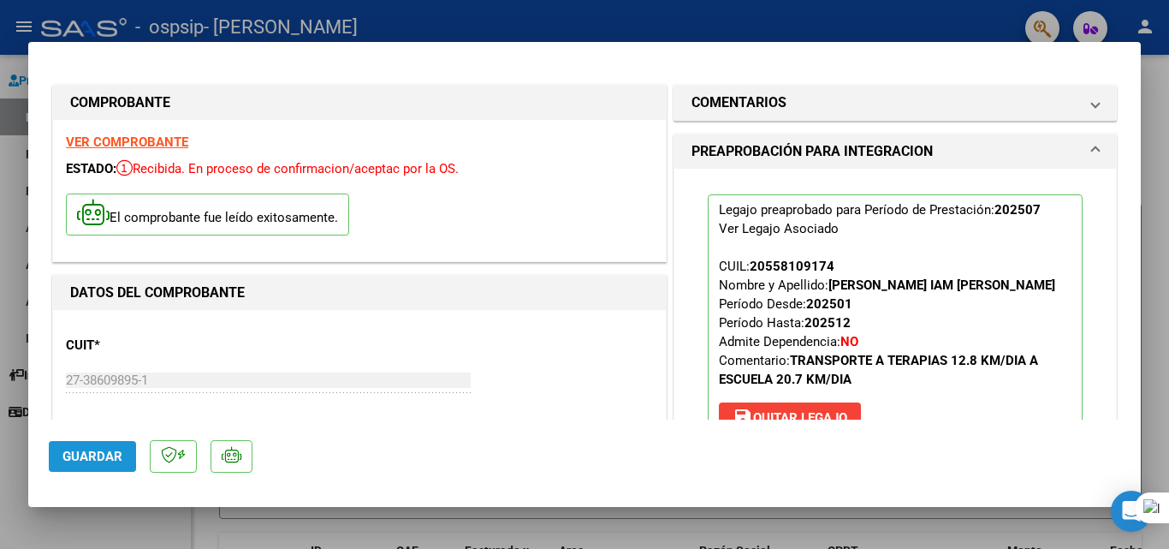
click at [94, 460] on span "Guardar" at bounding box center [92, 455] width 60 height 15
click at [105, 457] on span "Guardar" at bounding box center [92, 455] width 60 height 15
